Goal: Book appointment/travel/reservation

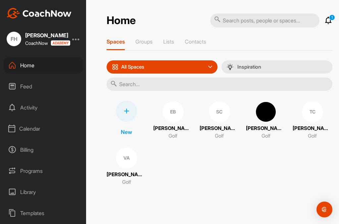
click at [40, 127] on div "Calendar" at bounding box center [43, 129] width 79 height 17
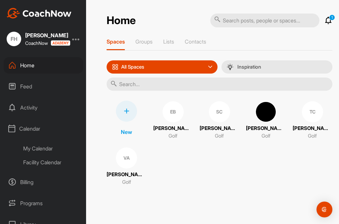
click at [45, 162] on div "Facility Calendar" at bounding box center [51, 163] width 64 height 14
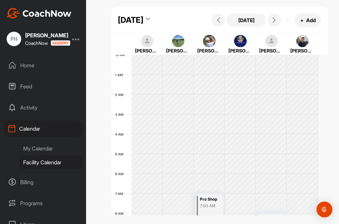
scroll to position [114, 0]
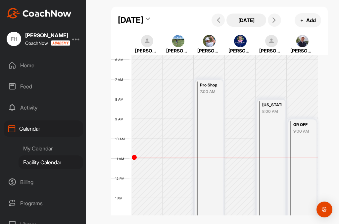
click at [241, 22] on button "[DATE]" at bounding box center [246, 20] width 40 height 13
click at [241, 20] on button "[DATE]" at bounding box center [246, 20] width 40 height 13
click at [143, 22] on div "[DATE]" at bounding box center [130, 20] width 25 height 12
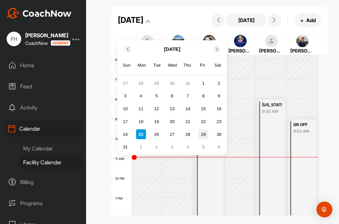
click at [204, 134] on div "29" at bounding box center [203, 135] width 10 height 10
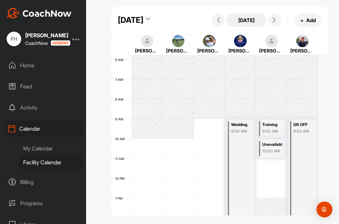
click at [244, 24] on button "[DATE]" at bounding box center [246, 20] width 40 height 13
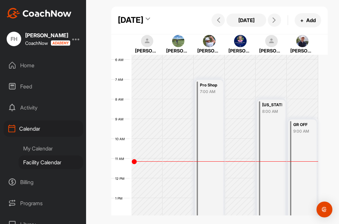
scroll to position [1, 0]
click at [271, 23] on icon at bounding box center [273, 20] width 5 height 5
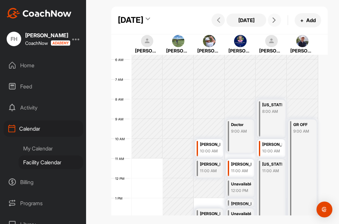
scroll to position [147, 0]
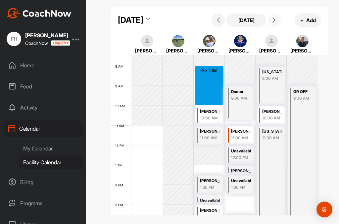
drag, startPoint x: 209, startPoint y: 75, endPoint x: 213, endPoint y: 109, distance: 34.3
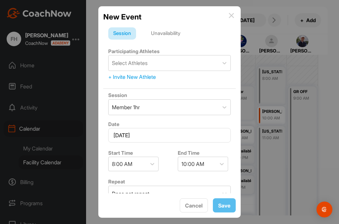
click at [173, 35] on div "Unavailability" at bounding box center [165, 33] width 39 height 13
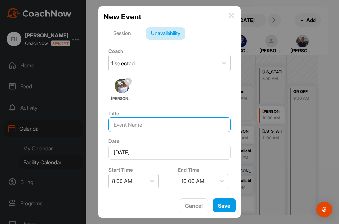
click at [155, 131] on input at bounding box center [169, 125] width 122 height 15
type input "[PERSON_NAME]"
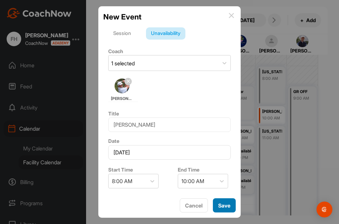
click at [226, 203] on button "Save" at bounding box center [224, 206] width 23 height 14
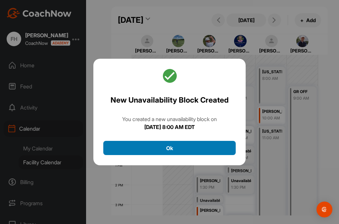
click at [192, 143] on button "Ok" at bounding box center [169, 148] width 132 height 14
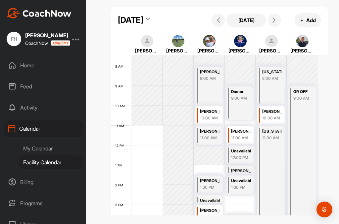
scroll to position [181, 0]
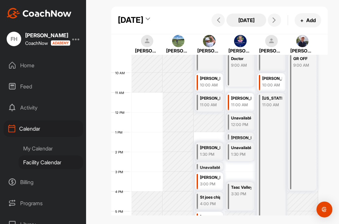
click at [230, 25] on button "[DATE]" at bounding box center [246, 20] width 40 height 13
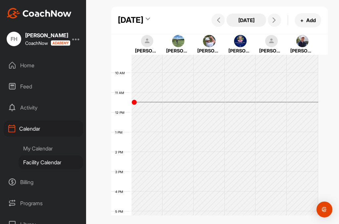
scroll to position [114, 0]
